Goal: Task Accomplishment & Management: Manage account settings

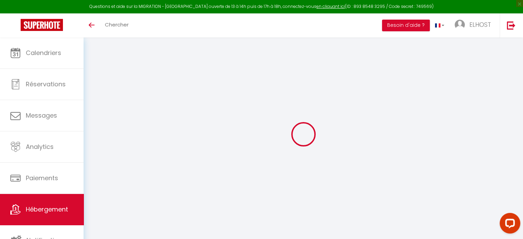
select select "7300-1409485826434458409"
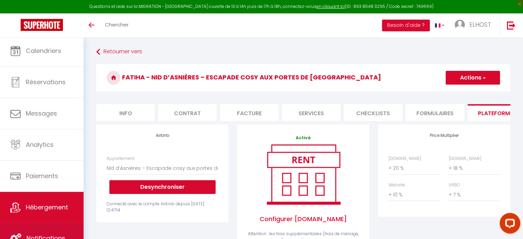
click at [49, 235] on span "Notifications" at bounding box center [45, 238] width 39 height 9
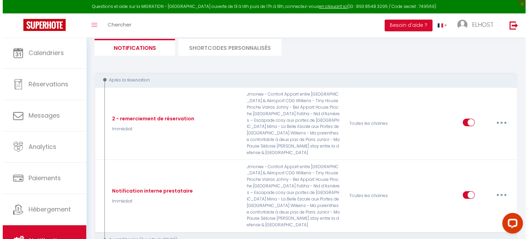
scroll to position [74, 0]
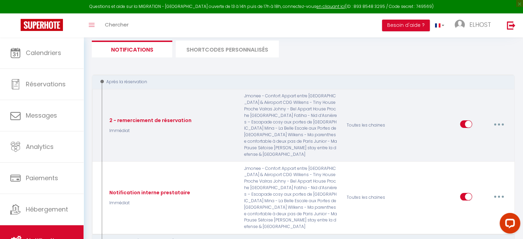
click at [500, 120] on button "button" at bounding box center [499, 124] width 19 height 11
click at [482, 134] on link "Editer" at bounding box center [481, 140] width 51 height 12
type input "2 - remerciement de réservation"
select select "Immédiat"
select select "if_booking_is_paid"
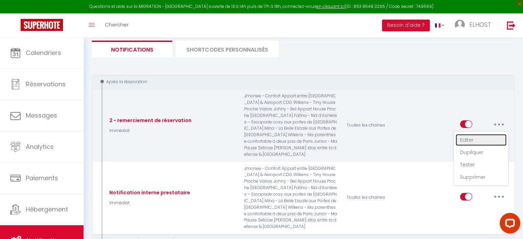
checkbox input "true"
checkbox input "false"
radio input "true"
type input "Réservation - [RENTAL:NAME]"
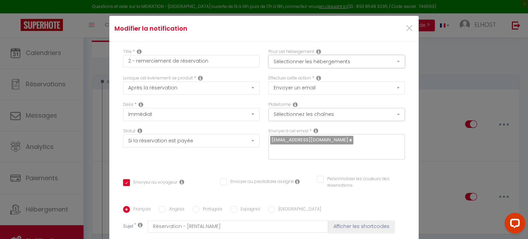
click at [341, 62] on button "Sélectionner les hébergements" at bounding box center [337, 61] width 137 height 13
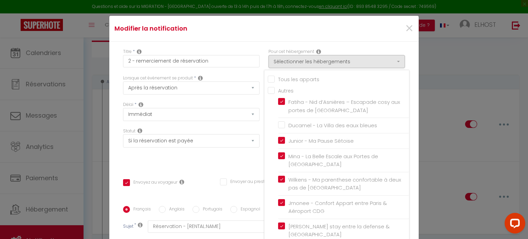
click at [309, 79] on input "Tous les apparts" at bounding box center [338, 78] width 141 height 7
checkbox input "true"
checkbox input "false"
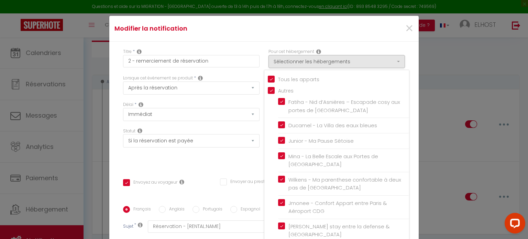
checkbox input "true"
click at [309, 79] on input "Tous les apparts" at bounding box center [338, 78] width 141 height 7
checkbox input "false"
checkbox input "true"
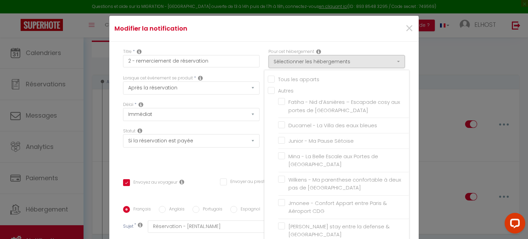
checkbox input "false"
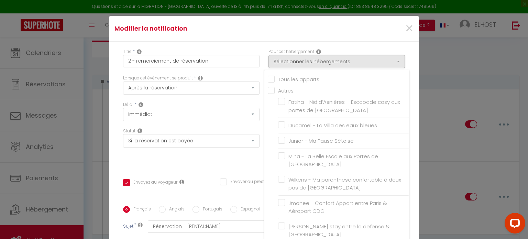
checkbox input "false"
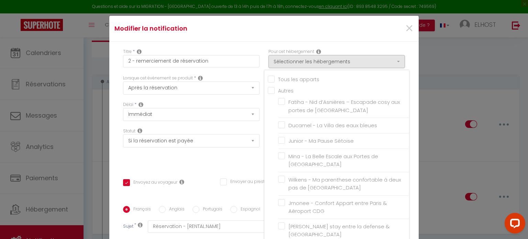
checkbox input "false"
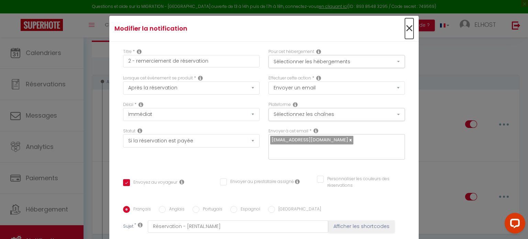
click at [405, 24] on span "×" at bounding box center [409, 28] width 9 height 21
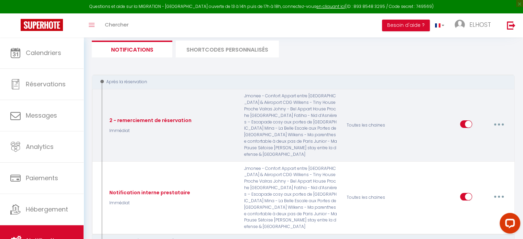
click at [501, 119] on button "button" at bounding box center [499, 124] width 19 height 11
click at [481, 134] on link "Editer" at bounding box center [481, 140] width 51 height 12
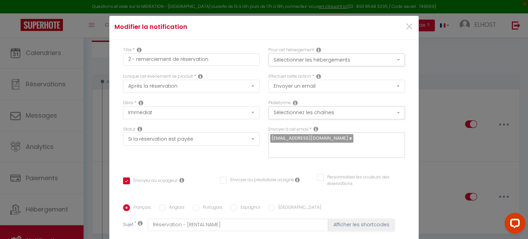
scroll to position [0, 0]
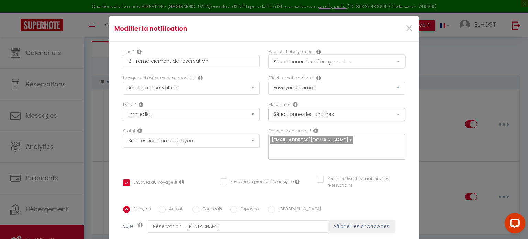
click at [336, 62] on button "Sélectionner les hébergements" at bounding box center [337, 61] width 137 height 13
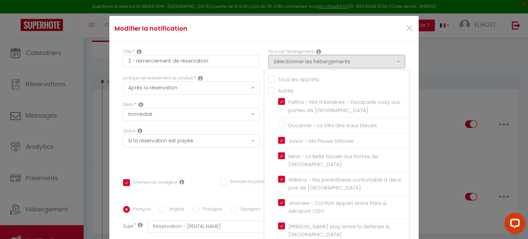
scroll to position [28, 0]
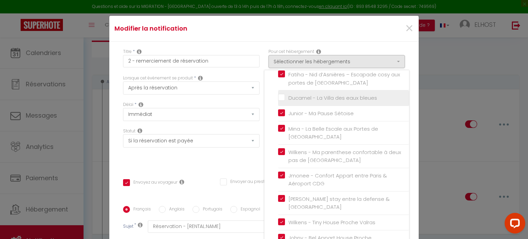
click at [313, 96] on input "Ducamel - La Villa des eaux bleues" at bounding box center [343, 98] width 131 height 7
checkbox input "true"
checkbox input "false"
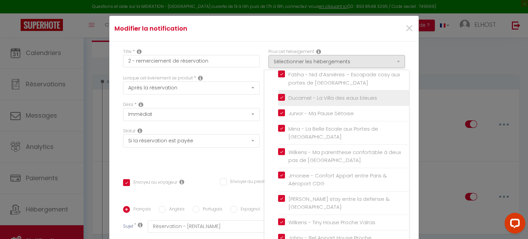
checkbox input "false"
checkbox input "true"
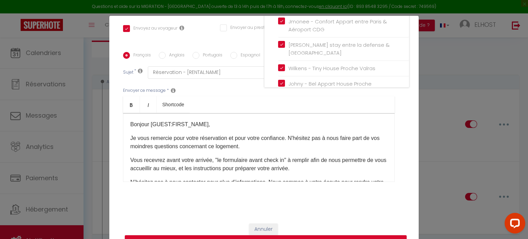
scroll to position [31, 0]
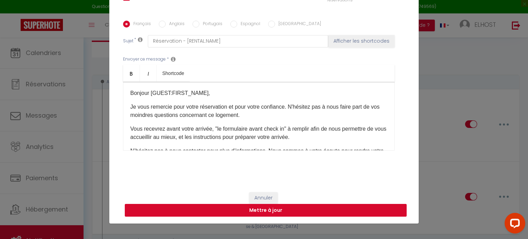
click at [350, 207] on button "Mettre à jour" at bounding box center [266, 210] width 282 height 13
checkbox input "true"
checkbox input "false"
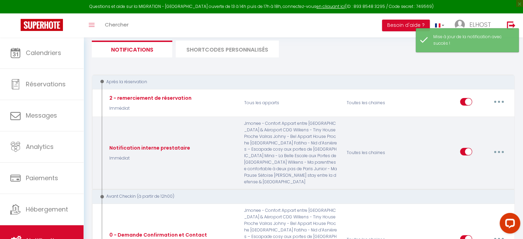
click at [502, 146] on button "button" at bounding box center [499, 151] width 19 height 11
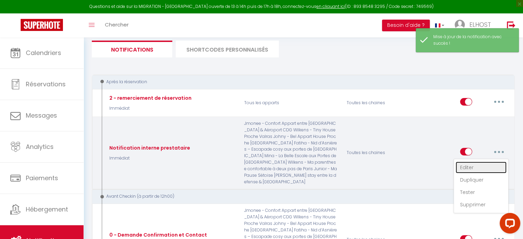
click at [487, 162] on link "Editer" at bounding box center [481, 168] width 51 height 12
type input "Notification interne prestataire"
select select "Immédiat"
select select
checkbox input "false"
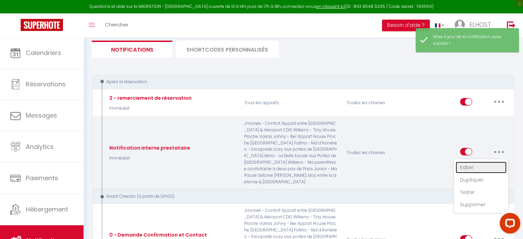
checkbox input "true"
checkbox input "false"
radio input "true"
type input "Nouvelle réservation - [RENTAL:NAME] - [GUEST:NAME] - [CHECKING:DD-MM-YYYY] au …"
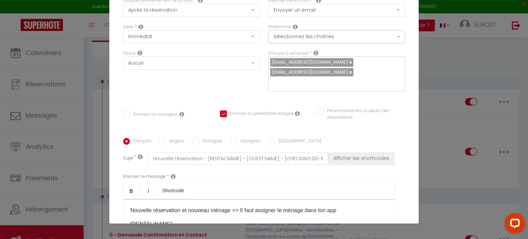
scroll to position [44, 0]
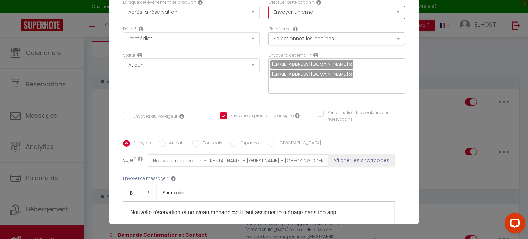
click at [332, 14] on select "Envoyer un email Envoyer un SMS Envoyer une notification push" at bounding box center [337, 12] width 137 height 13
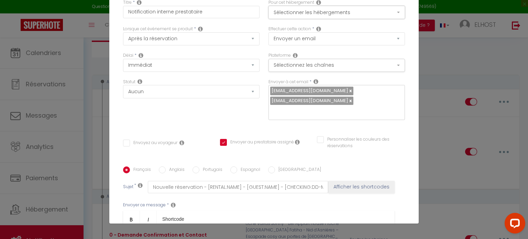
click at [379, 11] on button "Sélectionner les hébergements" at bounding box center [337, 12] width 137 height 13
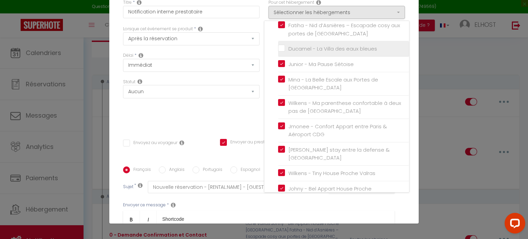
click at [337, 48] on input "Ducamel - La Villa des eaux bleues" at bounding box center [343, 48] width 131 height 7
checkbox input "true"
checkbox input "false"
checkbox input "true"
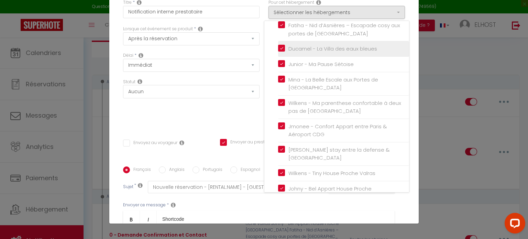
checkbox input "false"
checkbox input "true"
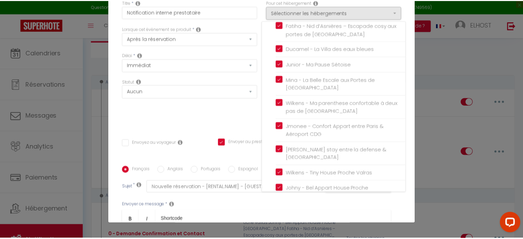
scroll to position [160, 0]
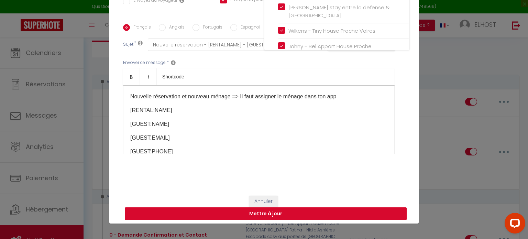
click at [313, 212] on button "Mettre à jour" at bounding box center [266, 213] width 282 height 13
checkbox input "false"
checkbox input "true"
checkbox input "false"
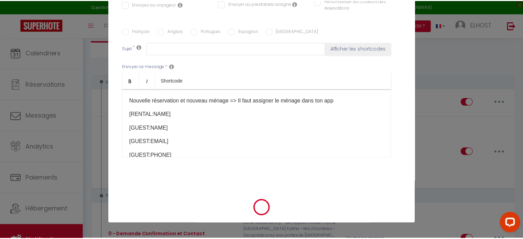
scroll to position [0, 0]
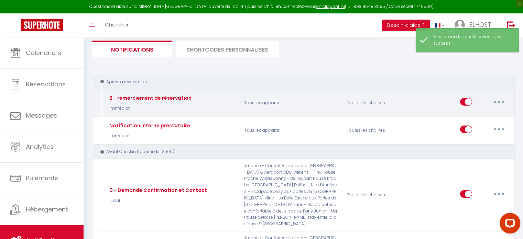
click at [502, 104] on button "button" at bounding box center [499, 101] width 19 height 11
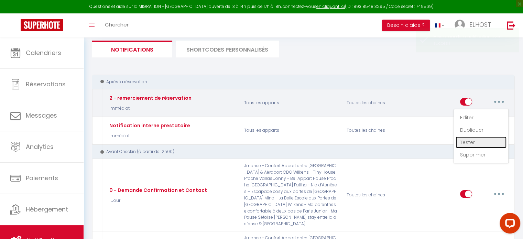
click at [473, 139] on link "Tester" at bounding box center [481, 143] width 51 height 12
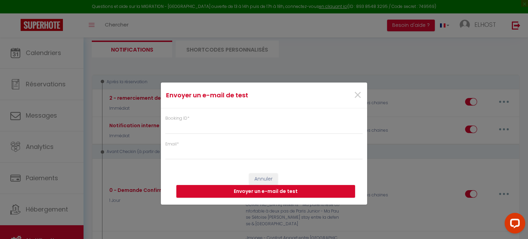
click at [258, 119] on div "Booking ID *" at bounding box center [263, 124] width 197 height 19
click at [237, 152] on input "Email *" at bounding box center [263, 153] width 197 height 12
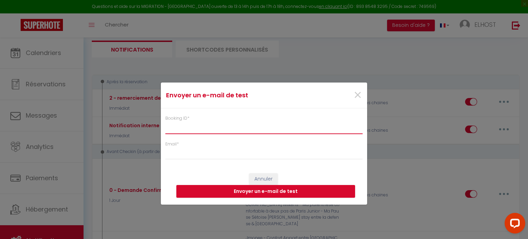
click at [183, 124] on input "Booking ID *" at bounding box center [263, 127] width 197 height 12
type input "6374911"
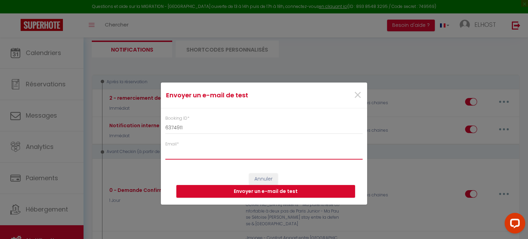
click at [185, 150] on input "Email *" at bounding box center [263, 153] width 197 height 12
type input "[PERSON_NAME][EMAIL_ADDRESS][DOMAIN_NAME]"
click at [300, 193] on button "Envoyer un e-mail de test" at bounding box center [265, 191] width 179 height 13
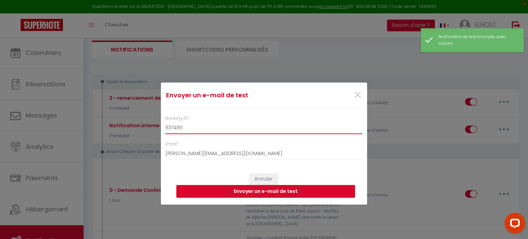
drag, startPoint x: 188, startPoint y: 127, endPoint x: 158, endPoint y: 128, distance: 30.3
click at [158, 128] on div "Envoyer un e-mail de test × Booking ID * 6374911 Email * [EMAIL_ADDRESS][DOMAIN…" at bounding box center [264, 119] width 528 height 239
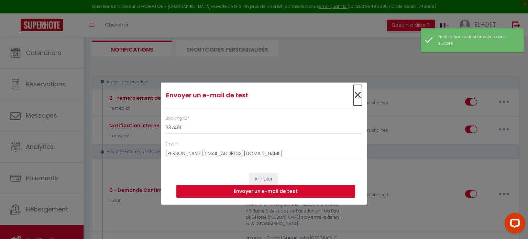
click at [361, 95] on span "×" at bounding box center [358, 95] width 9 height 21
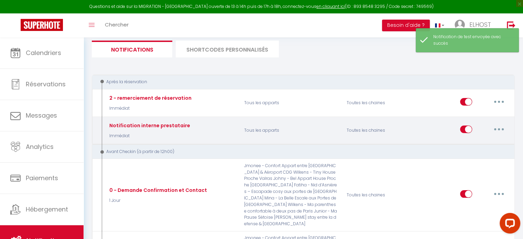
click at [498, 128] on icon "button" at bounding box center [499, 129] width 2 height 2
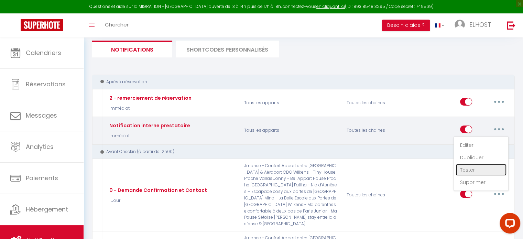
click at [472, 166] on link "Tester" at bounding box center [481, 170] width 51 height 12
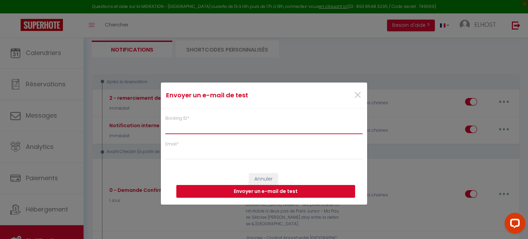
click at [256, 123] on input "Booking ID *" at bounding box center [263, 127] width 197 height 12
paste input "6374911"
drag, startPoint x: 256, startPoint y: 123, endPoint x: 242, endPoint y: 158, distance: 37.4
click at [242, 158] on div "Booking ID * 6374911 Email *" at bounding box center [264, 134] width 206 height 52
type input "6374911"
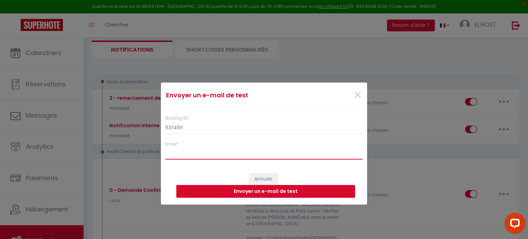
click at [231, 153] on input "Email *" at bounding box center [263, 153] width 197 height 12
drag, startPoint x: 252, startPoint y: 152, endPoint x: 143, endPoint y: 147, distance: 109.5
click at [143, 147] on div "Envoyer un e-mail de test × Booking ID * 6374911 Email * [EMAIL_ADDRESS][DOMAIN…" at bounding box center [264, 119] width 528 height 239
type input "[EMAIL_ADDRESS][DOMAIN_NAME]"
click at [270, 191] on button "Envoyer un e-mail de test" at bounding box center [265, 191] width 179 height 13
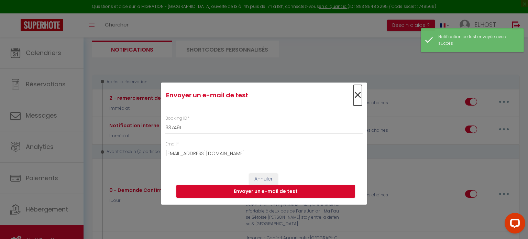
click at [361, 97] on span "×" at bounding box center [358, 95] width 9 height 21
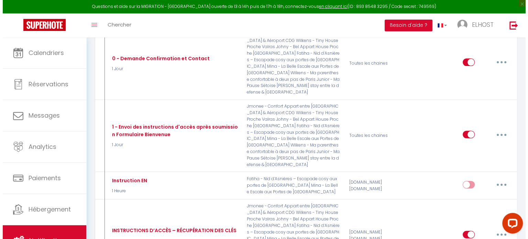
scroll to position [223, 0]
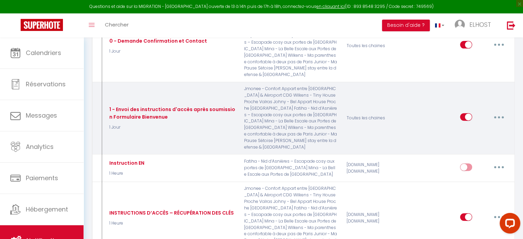
click at [495, 111] on button "button" at bounding box center [499, 116] width 19 height 11
click at [480, 127] on link "Editer" at bounding box center [481, 133] width 51 height 12
type input "1 - Envoi des instructions d'accès après soumission Formulaire Bienvenue"
select select "1 Jour"
select select "if_booking_is_paid"
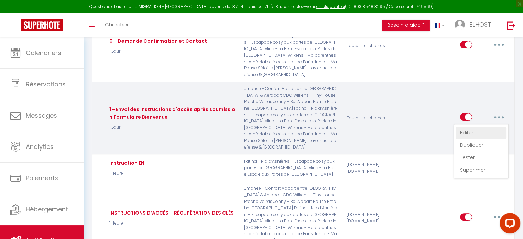
checkbox input "true"
checkbox input "false"
radio input "true"
type input "Confirmation de votre réservation - [BOOKING:ID] - [GUEST:FIRST_NAME] [GUEST:LA…"
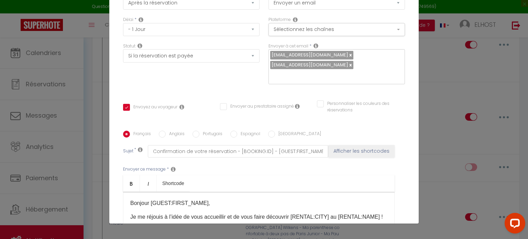
scroll to position [22, 0]
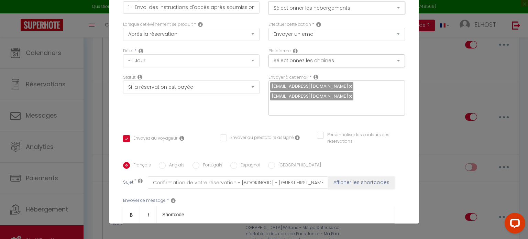
click at [378, 10] on button "Sélectionner les hébergements" at bounding box center [337, 7] width 137 height 13
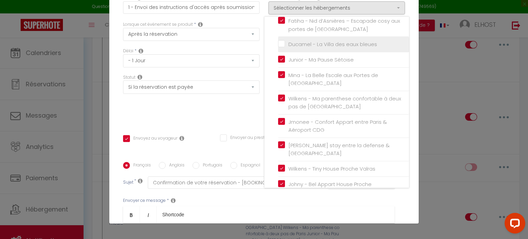
click at [331, 44] on input "Ducamel - La Villa des eaux bleues" at bounding box center [343, 44] width 131 height 7
checkbox input "true"
checkbox input "false"
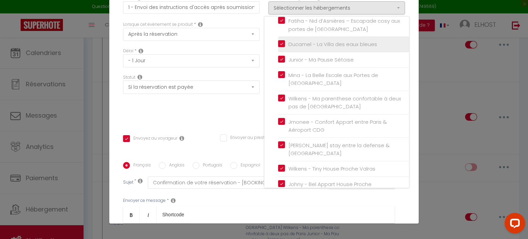
checkbox input "false"
checkbox input "true"
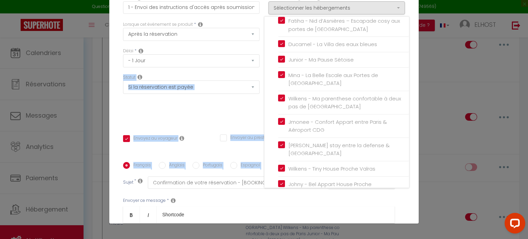
drag, startPoint x: 416, startPoint y: 85, endPoint x: 414, endPoint y: 160, distance: 75.7
click at [414, 160] on div "Modifier la notification × Titre * 1 - Envoi des instructions d'accès après sou…" at bounding box center [264, 119] width 528 height 239
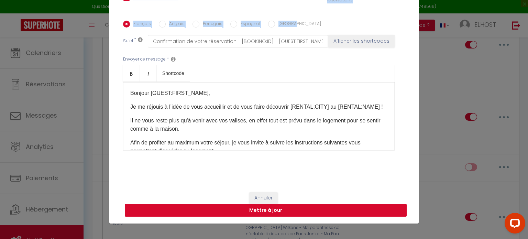
click at [363, 211] on button "Mettre à jour" at bounding box center [266, 210] width 282 height 13
checkbox input "true"
checkbox input "false"
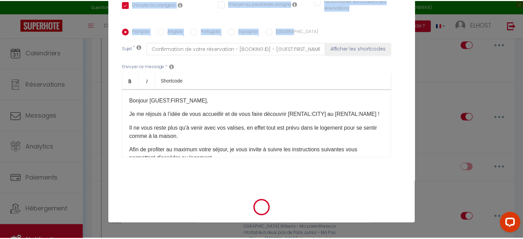
scroll to position [157, 0]
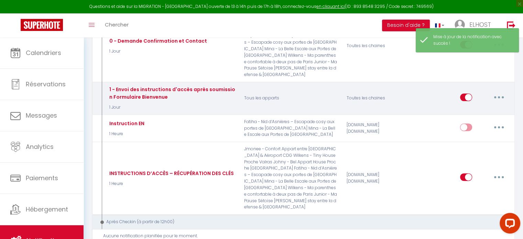
click at [500, 92] on button "button" at bounding box center [499, 97] width 19 height 11
click at [471, 132] on link "Tester" at bounding box center [481, 138] width 51 height 12
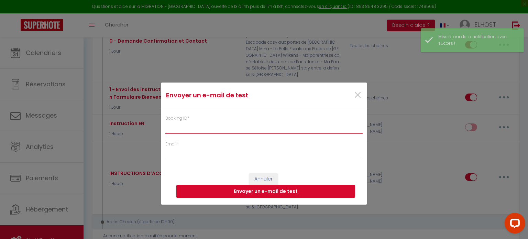
click at [285, 124] on input "Booking ID *" at bounding box center [263, 127] width 197 height 12
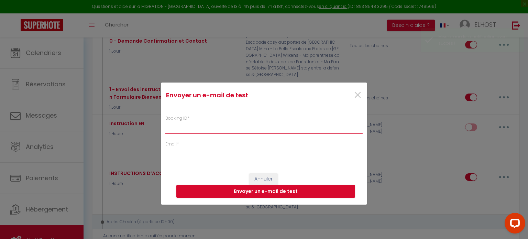
paste input "6374911"
type input "6374911"
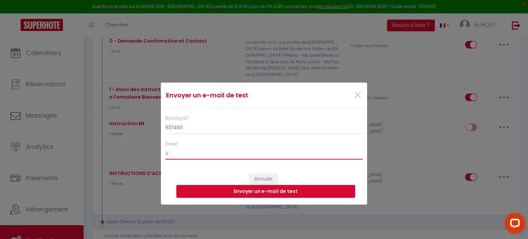
type input "[EMAIL_ADDRESS][DOMAIN_NAME]"
click at [271, 192] on button "Envoyer un e-mail de test" at bounding box center [265, 191] width 179 height 13
click at [289, 190] on button "Envoyer un e-mail de test" at bounding box center [265, 191] width 179 height 13
click at [266, 194] on button "Envoyer un e-mail de test" at bounding box center [265, 191] width 179 height 13
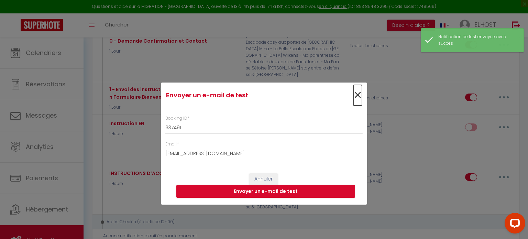
click at [360, 95] on span "×" at bounding box center [358, 95] width 9 height 21
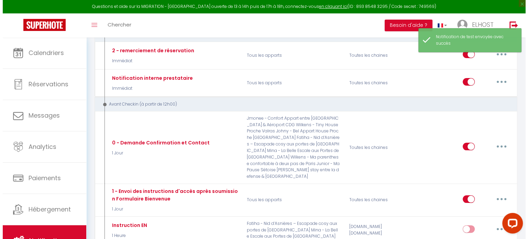
scroll to position [113, 0]
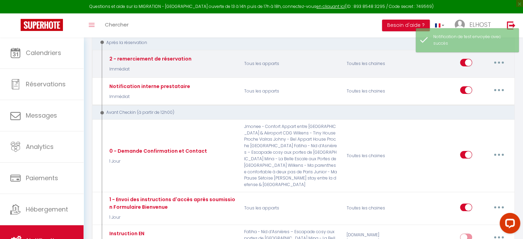
click at [500, 63] on icon "button" at bounding box center [499, 63] width 2 height 2
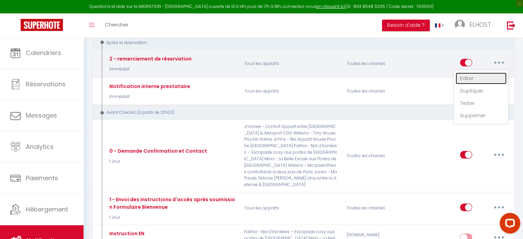
click at [478, 79] on link "Editer" at bounding box center [481, 79] width 51 height 12
type input "2 - remerciement de réservation"
select select "Immédiat"
select select "if_booking_is_paid"
checkbox input "true"
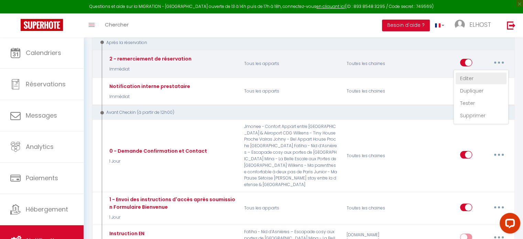
checkbox input "false"
radio input "true"
type input "Réservation - [RENTAL:NAME]"
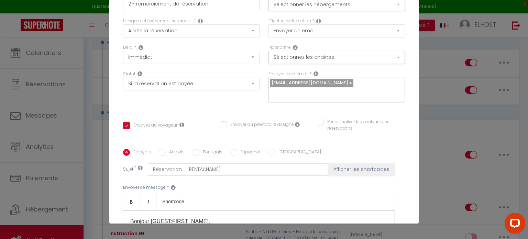
scroll to position [0, 0]
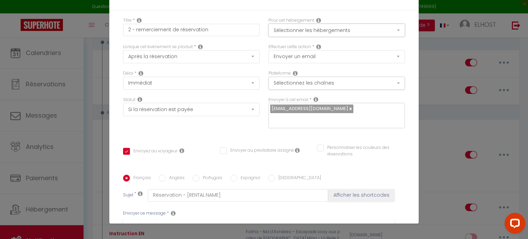
click at [381, 34] on button "Sélectionner les hébergements" at bounding box center [337, 30] width 137 height 13
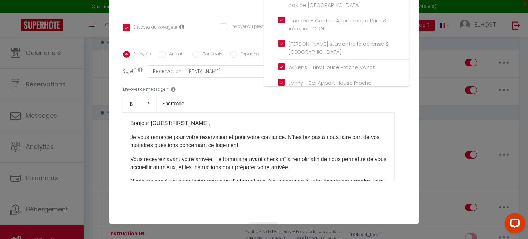
scroll to position [154, 0]
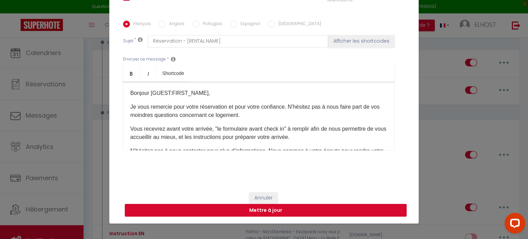
click at [335, 213] on button "Mettre à jour" at bounding box center [266, 210] width 282 height 13
checkbox input "true"
checkbox input "false"
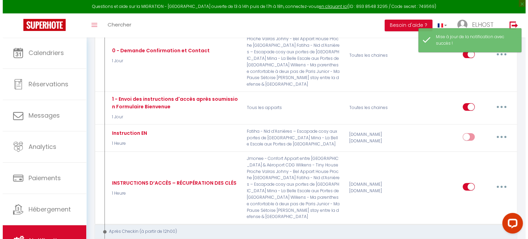
scroll to position [225, 0]
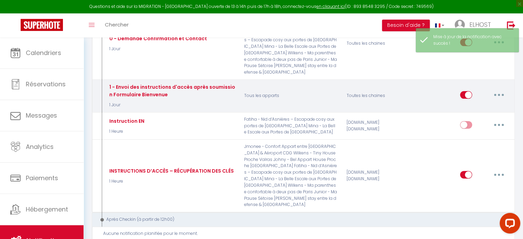
click at [501, 89] on button "button" at bounding box center [499, 94] width 19 height 11
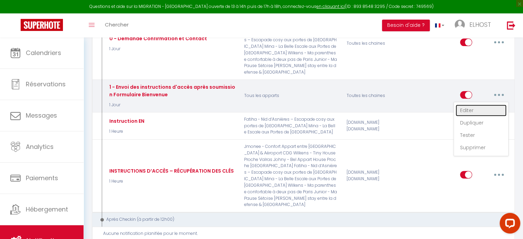
click at [482, 105] on link "Editer" at bounding box center [481, 111] width 51 height 12
type input "1 - Envoi des instructions d'accès après soumission Formulaire Bienvenue"
select select "1 Jour"
select select "if_booking_is_paid"
checkbox input "true"
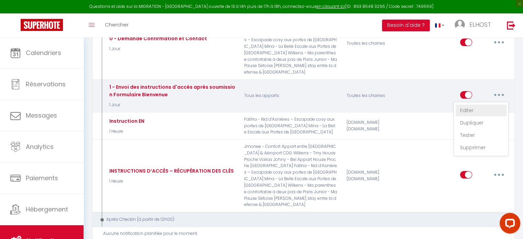
checkbox input "false"
radio input "true"
type input "Confirmation de votre réservation - [BOOKING:ID] - [GUEST:FIRST_NAME] [GUEST:LA…"
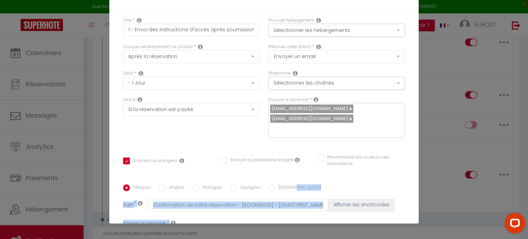
drag, startPoint x: 417, startPoint y: 112, endPoint x: 415, endPoint y: 27, distance: 84.6
click at [415, 27] on div "Modifier la notification × Titre * 1 - Envoi des instructions d'accès après sou…" at bounding box center [264, 119] width 528 height 239
click at [391, 33] on button "Sélectionner les hébergements" at bounding box center [337, 30] width 137 height 13
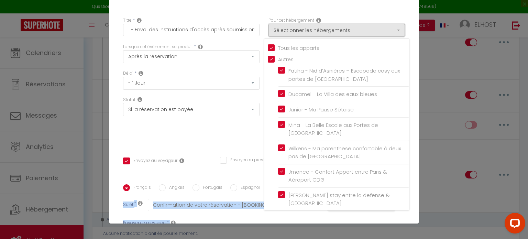
scroll to position [164, 0]
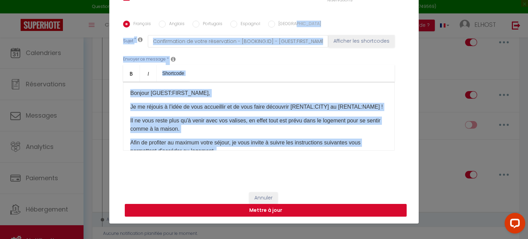
click at [378, 211] on button "Mettre à jour" at bounding box center [266, 210] width 282 height 13
checkbox input "true"
checkbox input "false"
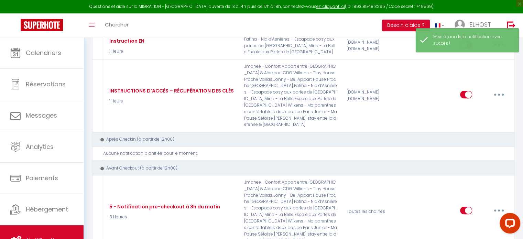
scroll to position [283, 0]
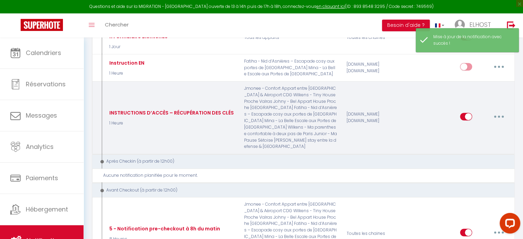
click at [497, 111] on button "button" at bounding box center [499, 116] width 19 height 11
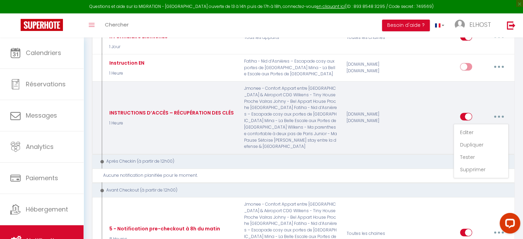
click at [405, 119] on div "[DOMAIN_NAME] [DOMAIN_NAME]" at bounding box center [376, 117] width 68 height 65
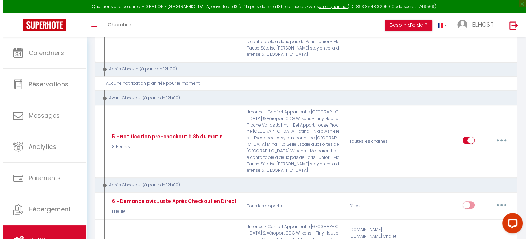
scroll to position [410, 0]
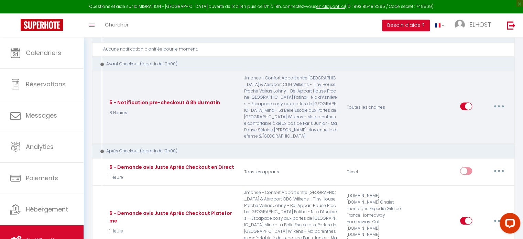
click at [497, 101] on button "button" at bounding box center [499, 106] width 19 height 11
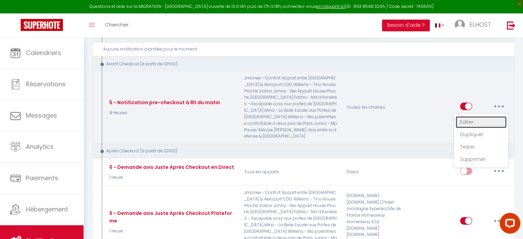
click at [481, 116] on link "Editer" at bounding box center [481, 122] width 51 height 12
type input "5 - Notification pre-checkout à 8h du matin"
select select "4"
select select "8 Heures"
select select "if_booking_is_paid"
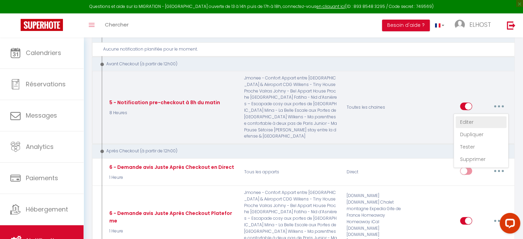
checkbox input "true"
checkbox input "false"
radio input "true"
type input "Procédure pour votre départ - [RENTAL:NAME] - [GUEST:FIRST_NAME] [GUEST:NAME]"
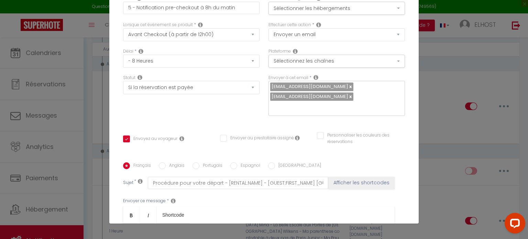
scroll to position [20, 0]
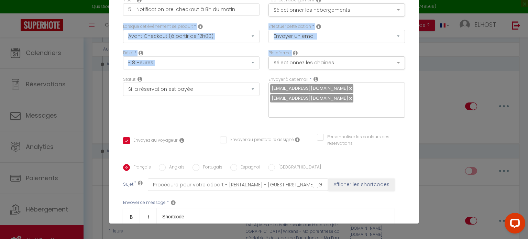
drag, startPoint x: 418, startPoint y: 50, endPoint x: 417, endPoint y: 20, distance: 30.0
click at [417, 20] on div "Modifier la notification × Titre * 5 - Notification pre-checkout à 8h du matin …" at bounding box center [264, 119] width 528 height 239
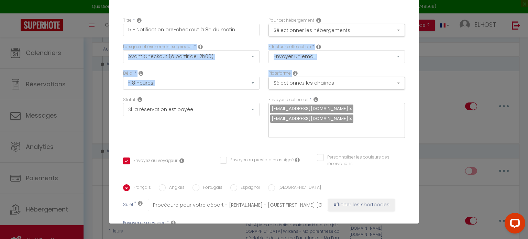
click at [405, 52] on div "Titre * 5 - Notification pre-checkout à 8h du matin Pour cet hébergement Sélect…" at bounding box center [264, 179] width 310 height 339
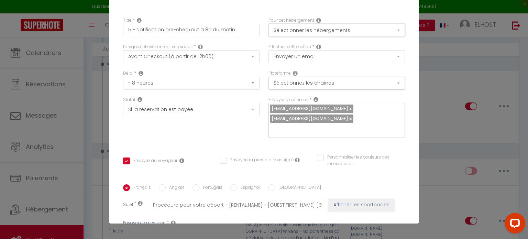
click at [387, 31] on button "Sélectionner les hébergements" at bounding box center [337, 30] width 137 height 13
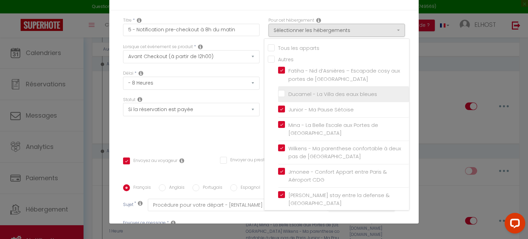
click at [313, 96] on input "Ducamel - La Villa des eaux bleues" at bounding box center [343, 94] width 131 height 7
checkbox input "true"
checkbox input "false"
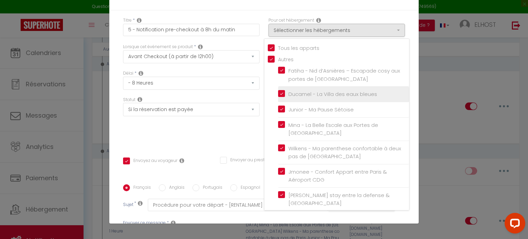
checkbox input "false"
checkbox input "true"
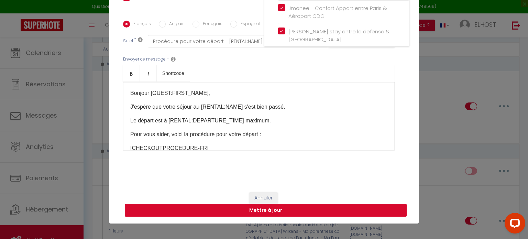
click at [358, 213] on button "Mettre à jour" at bounding box center [266, 210] width 282 height 13
checkbox input "true"
checkbox input "false"
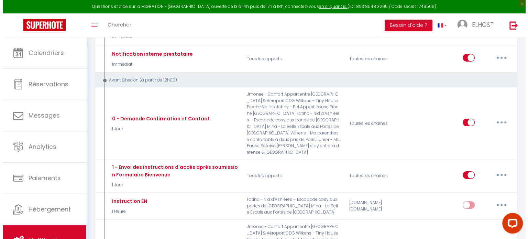
scroll to position [147, 0]
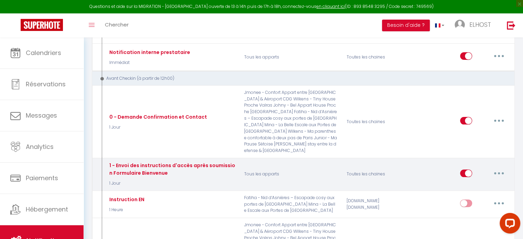
click at [498, 172] on icon "button" at bounding box center [499, 173] width 2 height 2
click at [476, 183] on link "Editer" at bounding box center [481, 189] width 51 height 12
type input "1 - Envoi des instructions d'accès après soumission Formulaire Bienvenue"
select select "1 Jour"
select select "if_booking_is_paid"
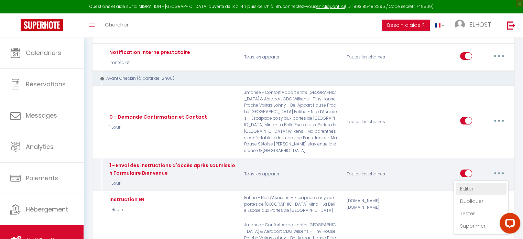
checkbox input "true"
checkbox input "false"
radio input "true"
type input "Confirmation de votre réservation - [BOOKING:ID] - [GUEST:FIRST_NAME] [GUEST:LA…"
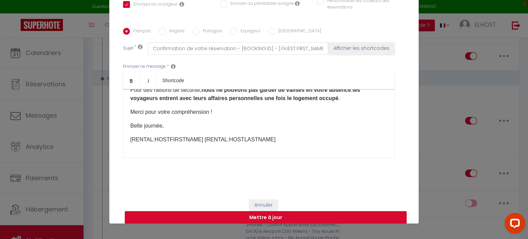
scroll to position [0, 0]
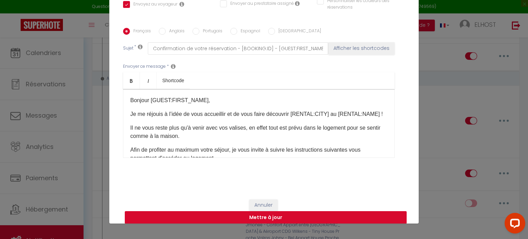
click at [331, 215] on button "Mettre à jour" at bounding box center [266, 217] width 282 height 13
checkbox input "true"
checkbox input "false"
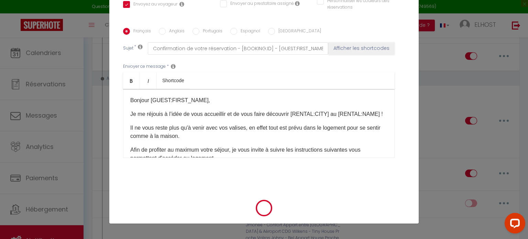
scroll to position [157, 0]
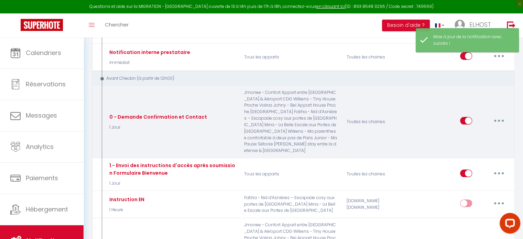
click at [502, 115] on button "button" at bounding box center [499, 120] width 19 height 11
click at [486, 131] on link "Editer" at bounding box center [481, 137] width 51 height 12
type input "0 - Demande Confirmation et Contact"
select select "1 Jour"
select select "if_booking_is_paid"
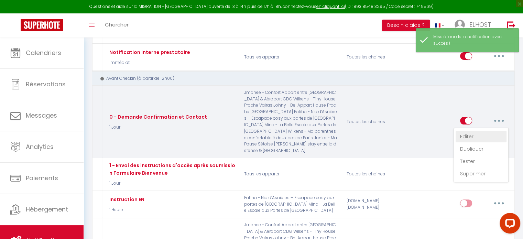
checkbox input "true"
checkbox input "false"
radio input "true"
type input "Merci de confirmer votre réservation - [BOOKING:ID] - [GUEST:FIRST_NAME] [GUEST…"
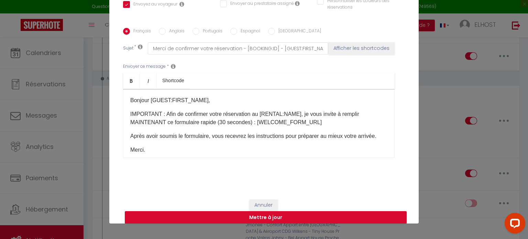
click at [332, 215] on button "Mettre à jour" at bounding box center [266, 217] width 282 height 13
checkbox input "true"
checkbox input "false"
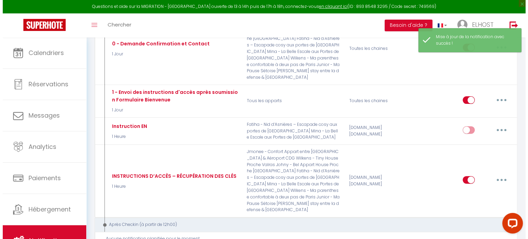
scroll to position [225, 0]
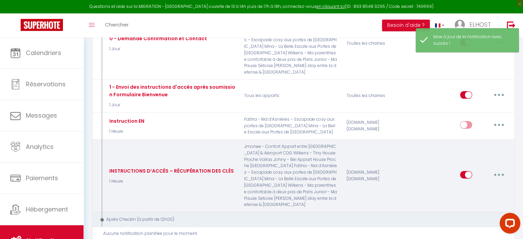
click at [499, 169] on button "button" at bounding box center [499, 174] width 19 height 11
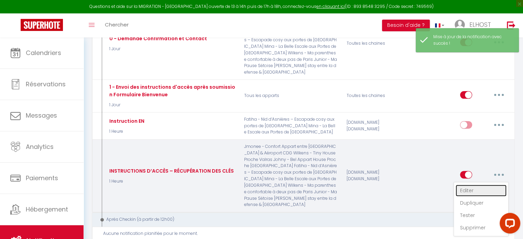
click at [473, 185] on link "Editer" at bounding box center [481, 191] width 51 height 12
type input "INSTRUCTIONS D’ACCÈS – RÉCUPÉRATION DES CLÉS"
select select "1 Heure"
select select "if_booking_is_paid"
checkbox input "true"
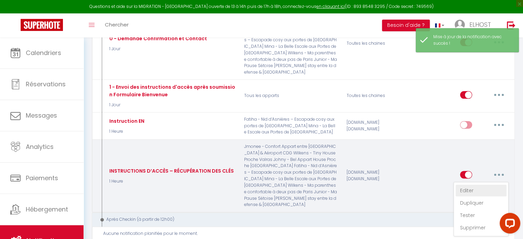
checkbox input "false"
radio input "true"
type input "INSTRUCTIONS D’ACCÈS – RÉCUPÉRATION DES CLÉS"
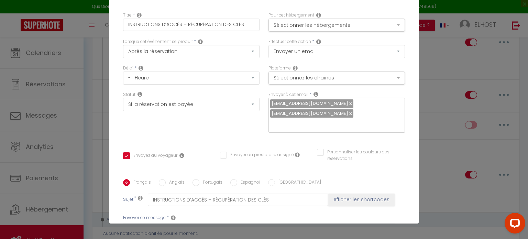
scroll to position [0, 0]
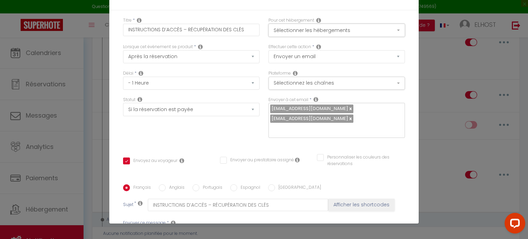
click at [388, 32] on button "Sélectionner les hébergements" at bounding box center [337, 30] width 137 height 13
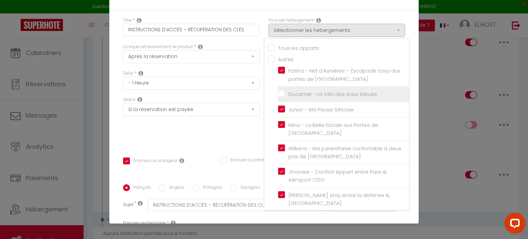
click at [340, 92] on input "Ducamel - La Villa des eaux bleues" at bounding box center [343, 94] width 131 height 7
checkbox input "true"
checkbox input "false"
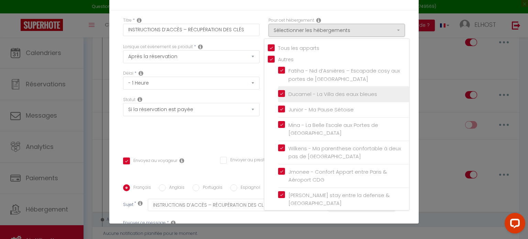
checkbox input "false"
checkbox input "true"
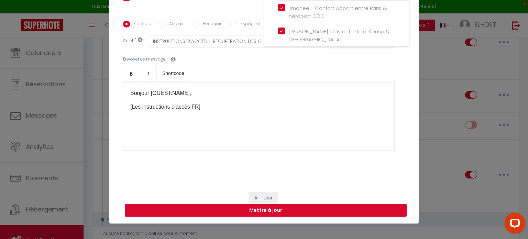
click at [376, 209] on button "Mettre à jour" at bounding box center [266, 210] width 282 height 13
checkbox input "true"
checkbox input "false"
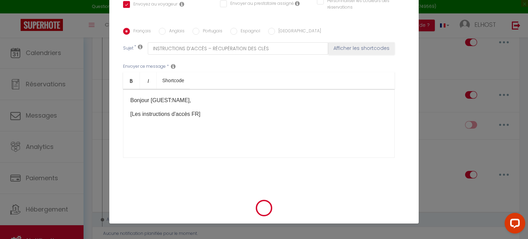
scroll to position [157, 0]
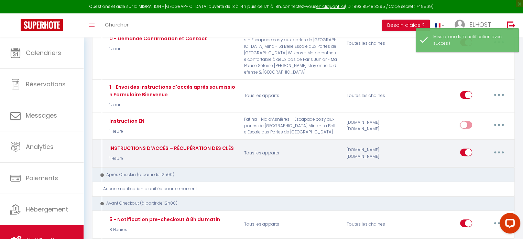
click at [501, 147] on button "button" at bounding box center [499, 152] width 19 height 11
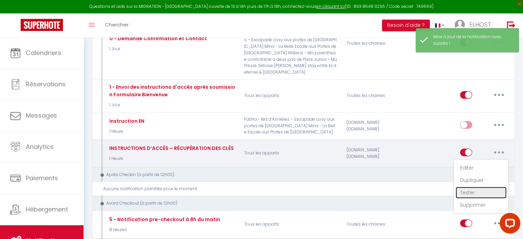
click at [471, 187] on link "Tester" at bounding box center [481, 193] width 51 height 12
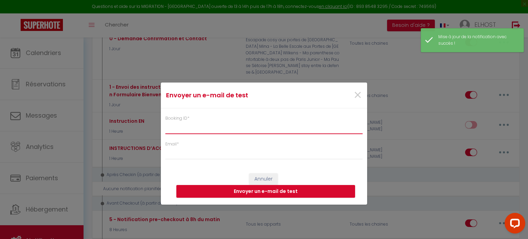
click at [246, 127] on input "Booking ID *" at bounding box center [263, 127] width 197 height 12
paste input "Bonjour [PERSON_NAME], Je me réjouis à l’idée de vous accueillir et de vous fai…"
type input "Bonjour [PERSON_NAME], Je me réjouis à l’idée de vous accueillir et de vous fai…"
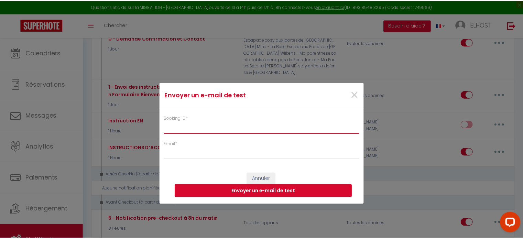
scroll to position [0, 0]
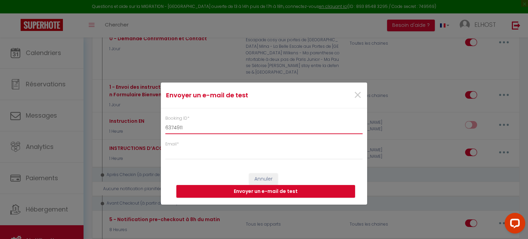
type input "6374911"
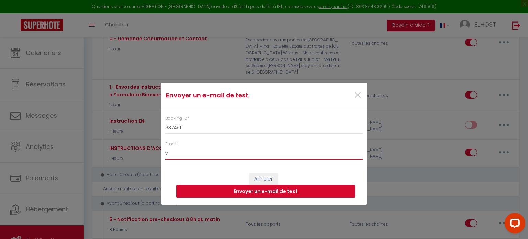
type input "[EMAIL_ADDRESS][DOMAIN_NAME]"
click at [249, 191] on button "Envoyer un e-mail de test" at bounding box center [265, 191] width 179 height 13
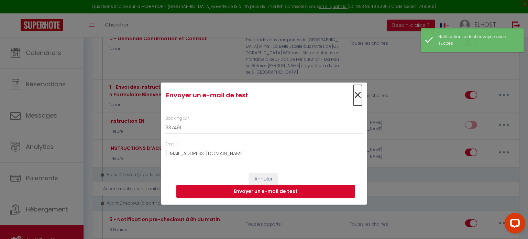
click at [354, 93] on span "×" at bounding box center [358, 95] width 9 height 21
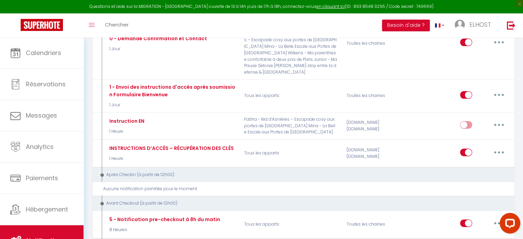
scroll to position [13, 0]
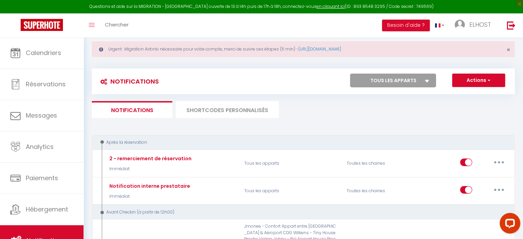
click at [248, 109] on li "SHORTCODES PERSONNALISÉS" at bounding box center [227, 109] width 103 height 17
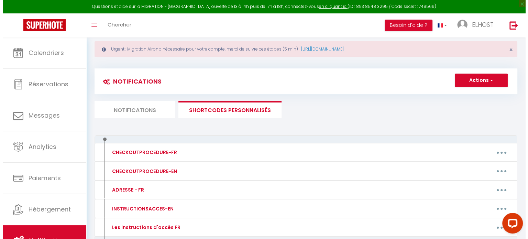
scroll to position [49, 0]
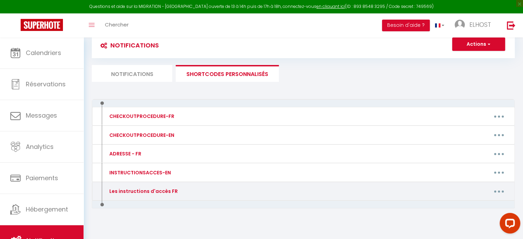
click at [502, 190] on button "button" at bounding box center [499, 191] width 19 height 11
click at [480, 206] on link "Editer" at bounding box center [481, 207] width 51 height 12
type input "Les instructions d'accès FR"
type textarea "Voici les instructions d'accès"
type textarea "Loremips - dolorsi a'consect ad e'seddoeiusmo : 31 tem inc Utlaboreet, 59063 Do…"
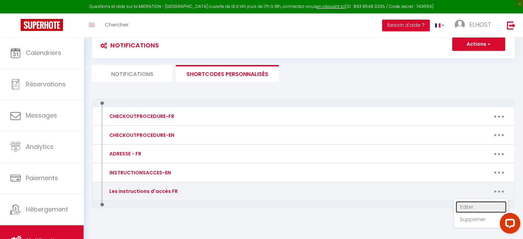
type textarea "Veuillez - trouver l'adresse de la maison : [STREET_ADDRESS]. (La maison aux vo…"
type textarea "Loremips dolorsi a'consect ad e'seddoeiusmo : 946 tempor incididu utla, 95595 E…"
type textarea "Loremips - dolorsi a'consect ad e'seddoeiusmo : 0 tempor inc utlabor, 13469 Etd…"
type textarea "Lorem ips dolorsitamet c'adipi : Elitsed : 25 doe Tempo, 63626 Incidi-utl-Etdol…"
type textarea "Voici les instructions d'accès : Adresse : [STREET_ADDRESS][PERSON_NAME] Bâtime…"
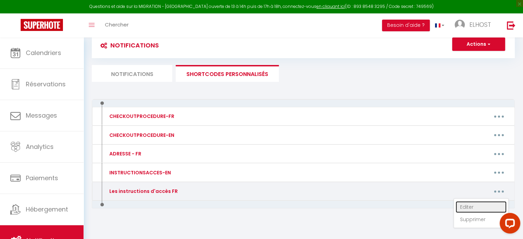
type textarea "Loremips dolorsi a'consect ad e'seddoeiusmo : 5 tem incidid utlaboreetd, 05938 …"
type textarea "Voici les instructions d'accès : Camping [PERSON_NAME] - LES SABLINES [GEOGRAPH…"
type textarea "Voici les instructions d'accès : Adresse : [STREET_ADDRESS] À votre arrivée, vo…"
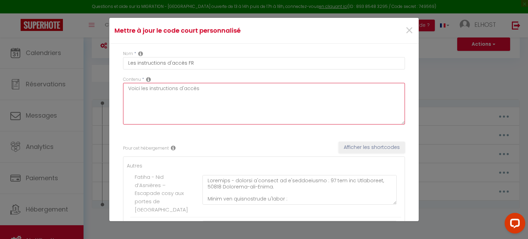
click at [325, 104] on textarea "Voici les instructions d'accès" at bounding box center [264, 104] width 282 height 42
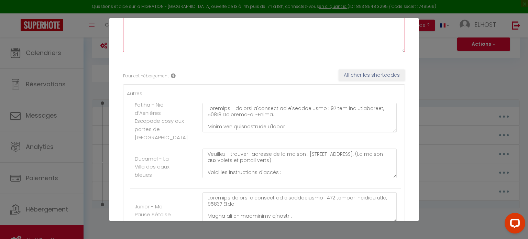
scroll to position [83, 0]
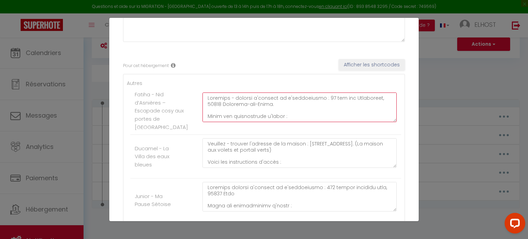
click at [303, 121] on textarea at bounding box center [300, 108] width 194 height 30
click at [302, 168] on textarea "Veuillez - trouver l'adresse de la maison : [STREET_ADDRESS]. (La maison aux vo…" at bounding box center [300, 153] width 194 height 30
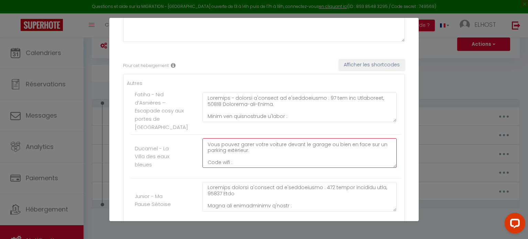
click at [244, 168] on textarea "Veuillez - trouver l'adresse de la maison : [STREET_ADDRESS]. (La maison aux vo…" at bounding box center [300, 153] width 194 height 30
drag, startPoint x: 239, startPoint y: 160, endPoint x: 200, endPoint y: 160, distance: 39.2
click at [200, 160] on div "Veuillez - trouver l'adresse de la maison : [STREET_ADDRESS]. (La maison aux vo…" at bounding box center [299, 156] width 203 height 36
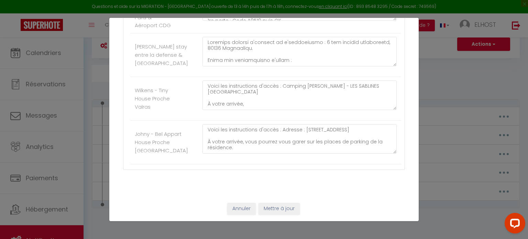
scroll to position [429, 0]
type textarea "Veuillez - trouver l'adresse de la maison : [STREET_ADDRESS]. (La maison aux vo…"
click at [288, 211] on button "Mettre à jour" at bounding box center [279, 209] width 41 height 12
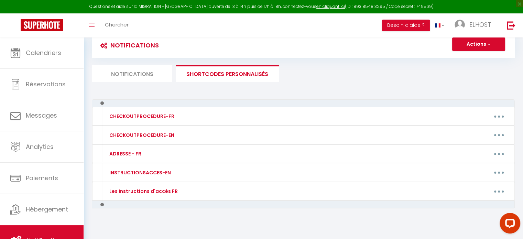
click at [146, 76] on li "Notifications" at bounding box center [132, 73] width 81 height 17
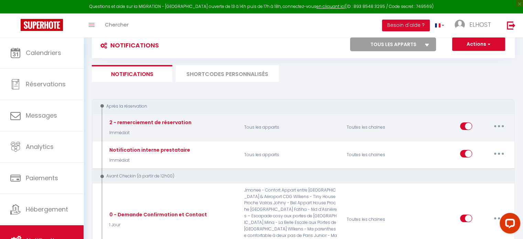
click at [500, 127] on button "button" at bounding box center [499, 126] width 19 height 11
click at [471, 168] on link "Tester" at bounding box center [481, 167] width 51 height 12
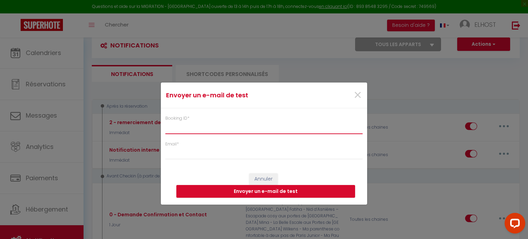
click at [238, 129] on input "Booking ID *" at bounding box center [263, 127] width 197 height 12
type input "6372651"
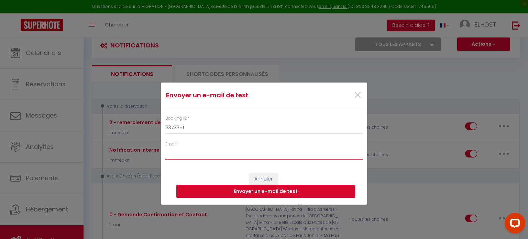
click at [223, 156] on input "Email *" at bounding box center [263, 153] width 197 height 12
type input "[EMAIL_ADDRESS][DOMAIN_NAME]"
click at [269, 194] on button "Envoyer un e-mail de test" at bounding box center [265, 191] width 179 height 13
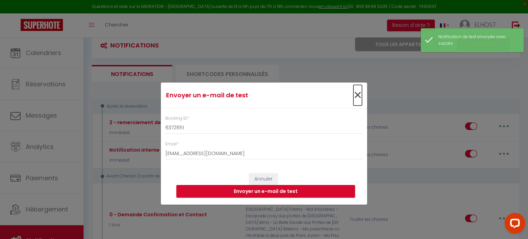
click at [357, 97] on span "×" at bounding box center [358, 95] width 9 height 21
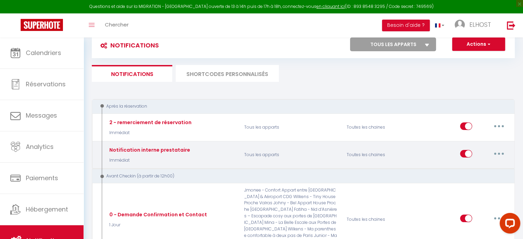
click at [499, 155] on button "button" at bounding box center [499, 153] width 19 height 11
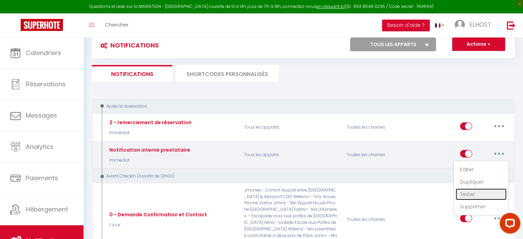
click at [471, 191] on link "Tester" at bounding box center [481, 195] width 51 height 12
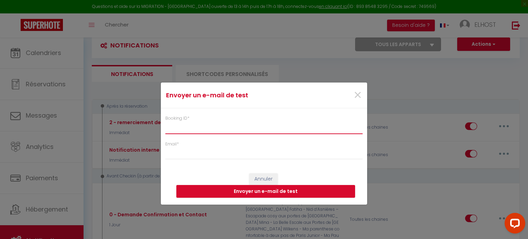
click at [277, 129] on input "Booking ID *" at bounding box center [263, 127] width 197 height 12
paste input "Bonjour St, Je vous remercie pour votre réservation et pour votre confiance. N'…"
click at [176, 185] on button "Envoyer un e-mail de test" at bounding box center [265, 191] width 179 height 13
click at [277, 129] on input "-"è" at bounding box center [263, 127] width 197 height 12
type input "-"
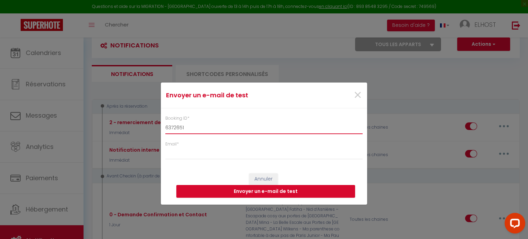
type input "6372651"
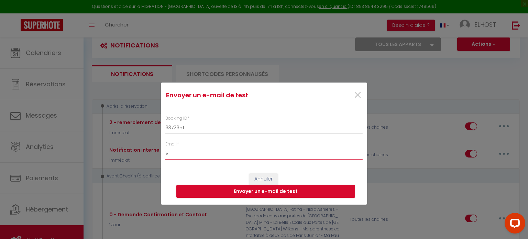
type input "[EMAIL_ADDRESS][DOMAIN_NAME]"
click at [271, 187] on button "Envoyer un e-mail de test" at bounding box center [265, 191] width 179 height 13
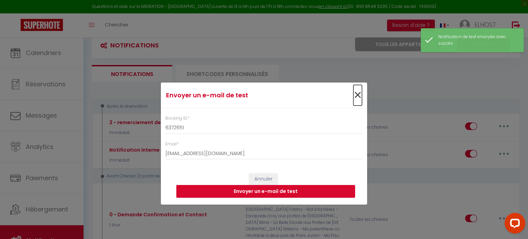
click at [356, 93] on span "×" at bounding box center [358, 95] width 9 height 21
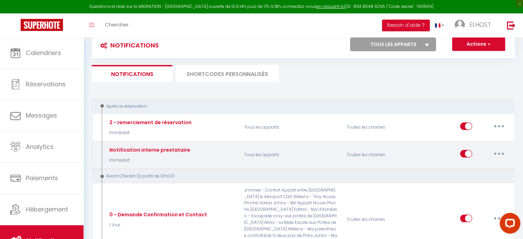
click at [501, 152] on button "button" at bounding box center [499, 153] width 19 height 11
click at [466, 169] on link "Editer" at bounding box center [481, 170] width 51 height 12
type input "Notification interne prestataire"
select select "Immédiat"
select select
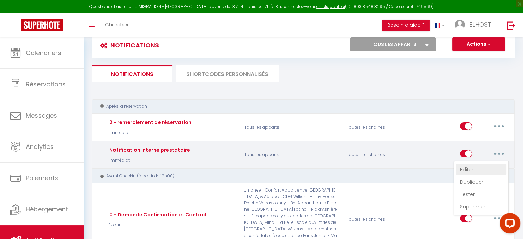
checkbox input "false"
checkbox input "true"
checkbox input "false"
radio input "true"
type input "Nouvelle réservation - [RENTAL:NAME] - [GUEST:NAME] - [CHECKING:DD-MM-YYYY] au …"
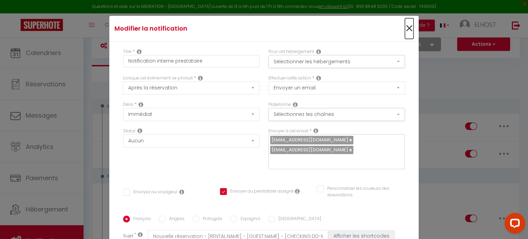
click at [405, 24] on span "×" at bounding box center [409, 28] width 9 height 21
type input "Notification interne prestataire"
checkbox input "false"
checkbox input "true"
checkbox input "false"
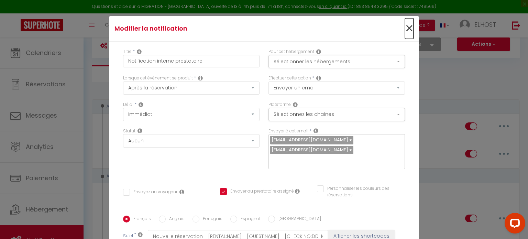
radio input "true"
type input "Nouvelle réservation - [RENTAL:NAME] - [GUEST:NAME] - [CHECKING:DD-MM-YYYY] au …"
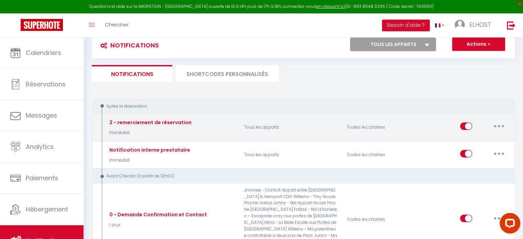
click at [498, 128] on button "button" at bounding box center [499, 126] width 19 height 11
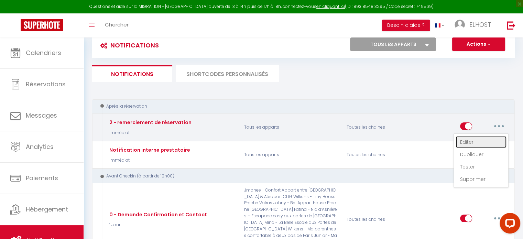
click at [482, 144] on link "Editer" at bounding box center [481, 142] width 51 height 12
type input "2 - remerciement de réservation"
select select "if_booking_is_paid"
checkbox input "true"
checkbox input "false"
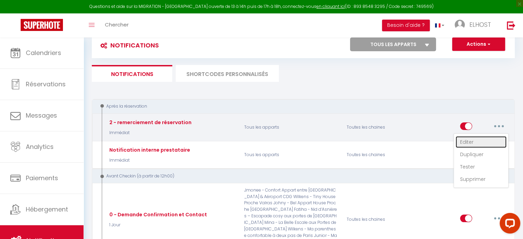
checkbox input "false"
type input "Réservation - [RENTAL:NAME]"
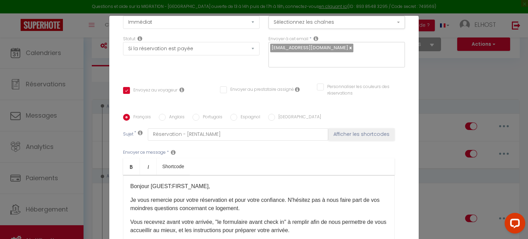
scroll to position [154, 0]
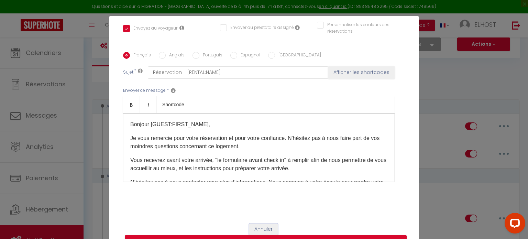
click at [261, 228] on button "Annuler" at bounding box center [263, 230] width 29 height 12
type input "2 - remerciement de réservation"
checkbox input "true"
checkbox input "false"
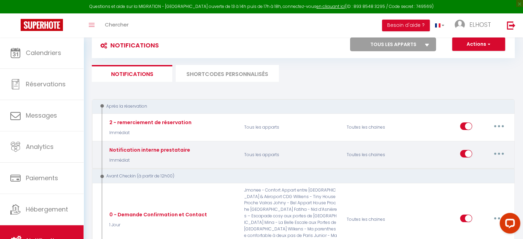
click at [504, 152] on button "button" at bounding box center [499, 153] width 19 height 11
click at [484, 167] on link "Editer" at bounding box center [481, 170] width 51 height 12
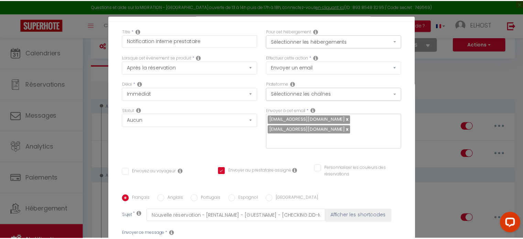
scroll to position [164, 0]
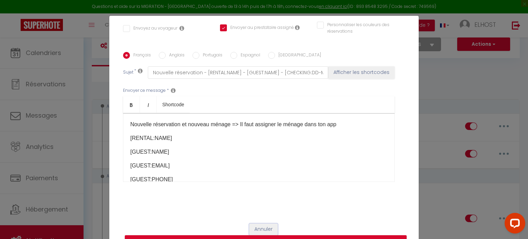
click at [253, 227] on button "Annuler" at bounding box center [263, 230] width 29 height 12
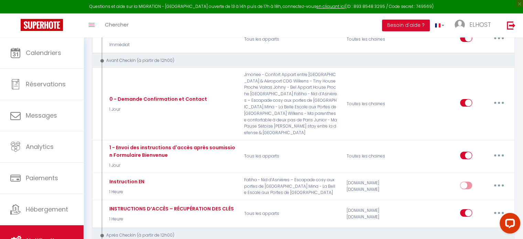
scroll to position [173, 0]
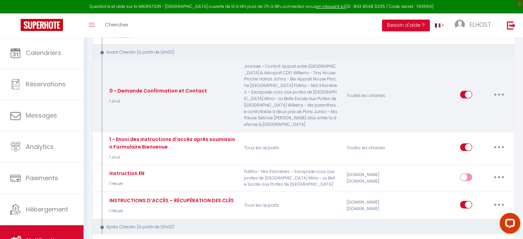
click at [502, 89] on button "button" at bounding box center [499, 94] width 19 height 11
click at [471, 105] on link "Editer" at bounding box center [481, 111] width 51 height 12
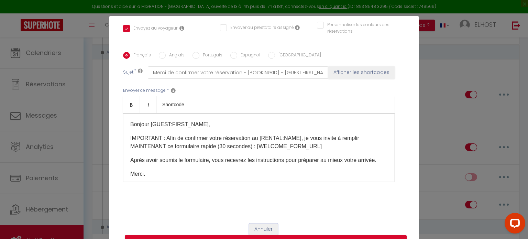
click at [259, 229] on button "Annuler" at bounding box center [263, 230] width 29 height 12
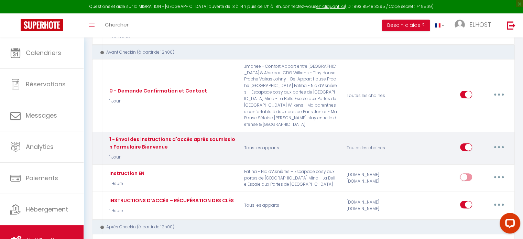
click at [500, 142] on button "button" at bounding box center [499, 147] width 19 height 11
click at [475, 157] on link "Editer" at bounding box center [481, 163] width 51 height 12
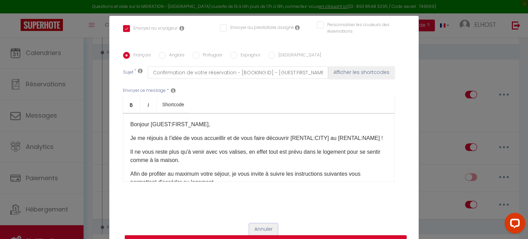
click at [259, 228] on button "Annuler" at bounding box center [263, 230] width 29 height 12
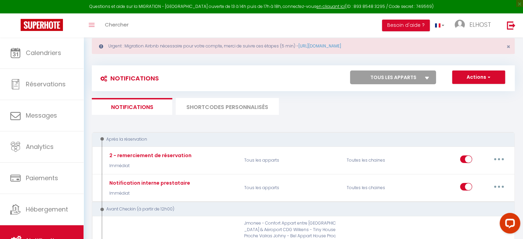
scroll to position [14, 0]
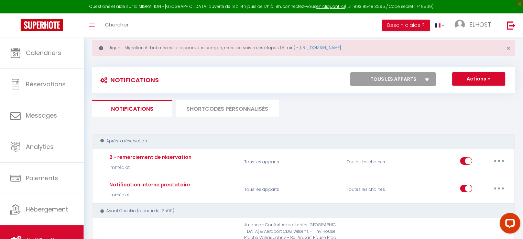
click at [227, 113] on li "SHORTCODES PERSONNALISÉS" at bounding box center [227, 108] width 103 height 17
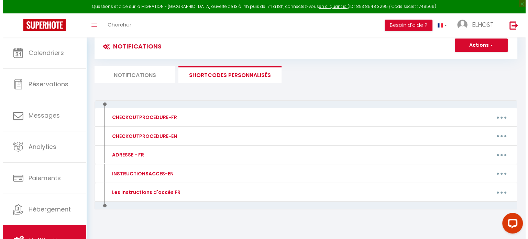
scroll to position [54, 0]
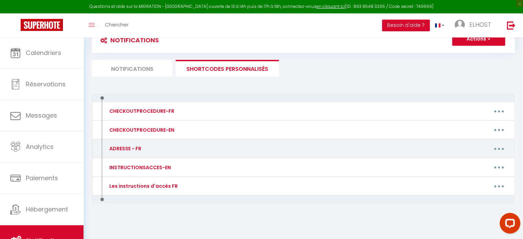
click at [501, 152] on button "button" at bounding box center [499, 148] width 19 height 11
click at [476, 165] on link "Editer" at bounding box center [481, 165] width 51 height 12
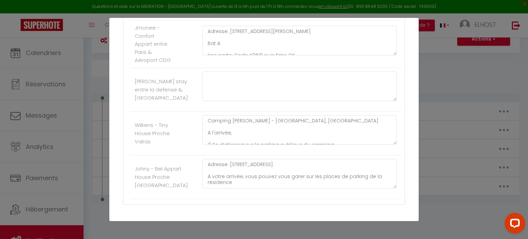
scroll to position [429, 0]
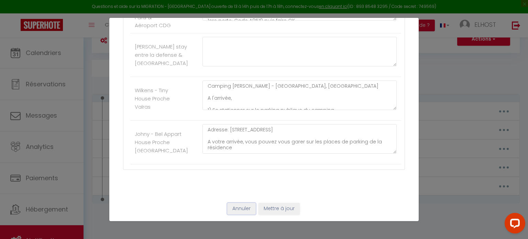
click at [246, 210] on button "Annuler" at bounding box center [241, 209] width 29 height 12
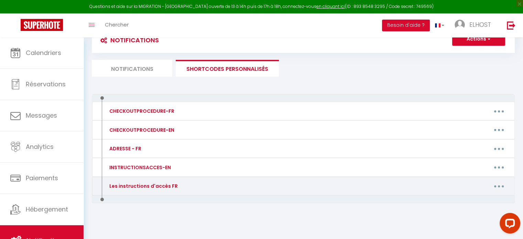
click at [501, 186] on button "button" at bounding box center [499, 186] width 19 height 11
click at [481, 198] on link "Editer" at bounding box center [481, 202] width 51 height 12
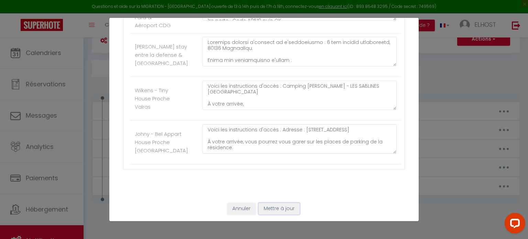
click at [285, 211] on button "Mettre à jour" at bounding box center [279, 209] width 41 height 12
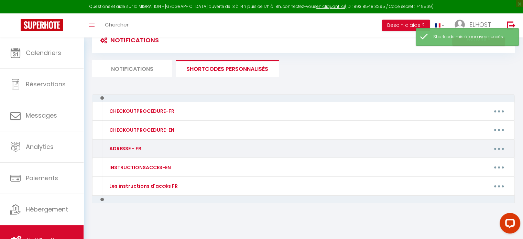
click at [495, 148] on button "button" at bounding box center [499, 148] width 19 height 11
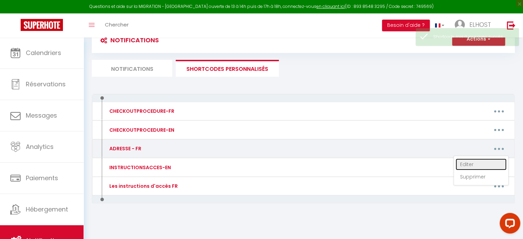
click at [478, 162] on link "Editer" at bounding box center [481, 165] width 51 height 12
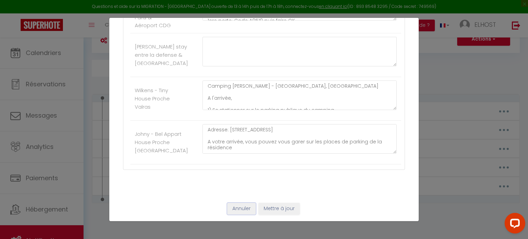
click at [240, 204] on button "Annuler" at bounding box center [241, 209] width 29 height 12
